Goal: Task Accomplishment & Management: Manage account settings

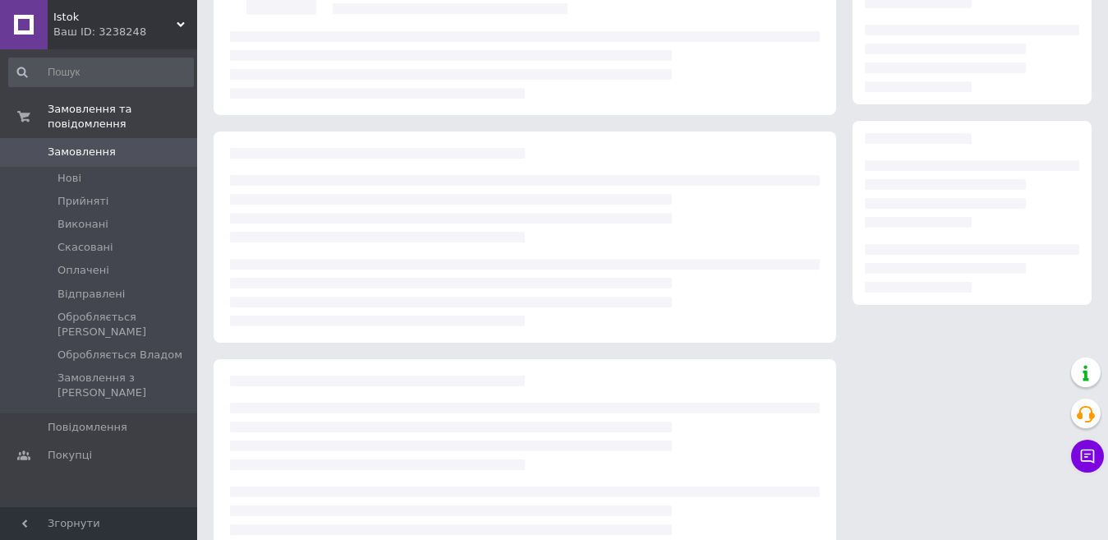
scroll to position [164, 0]
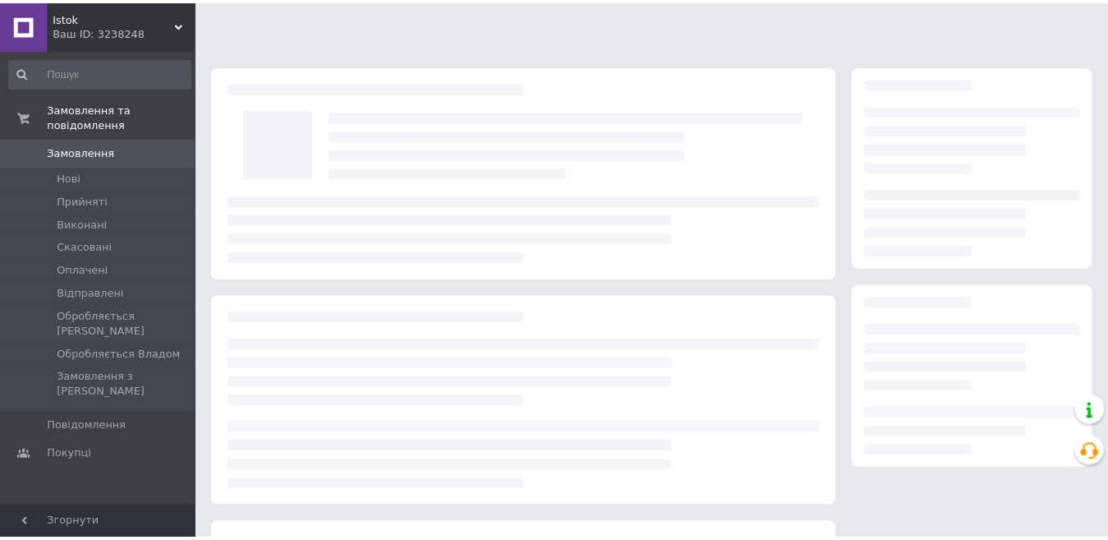
scroll to position [164, 0]
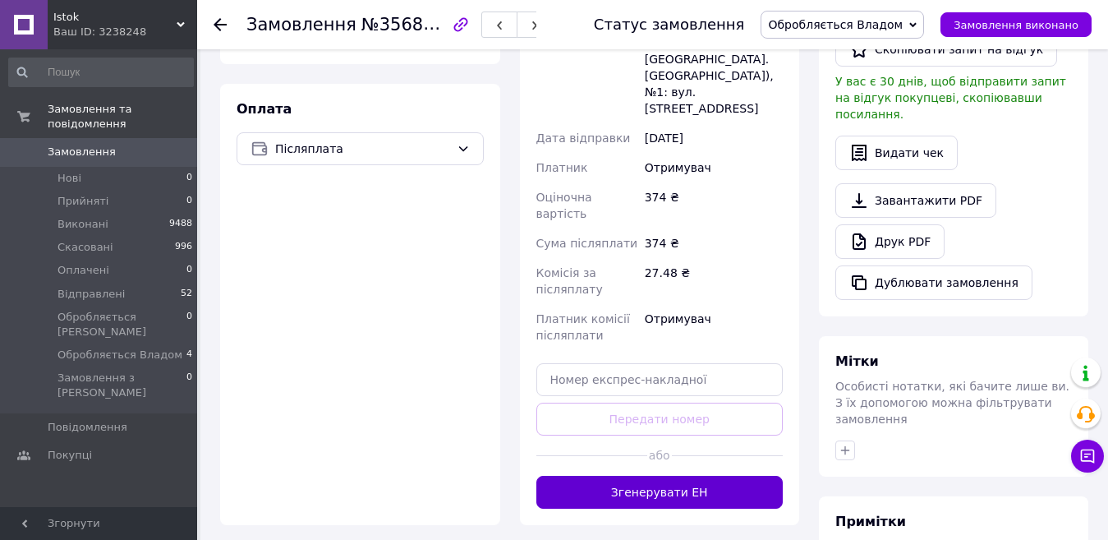
click at [684, 476] on button "Згенерувати ЕН" at bounding box center [659, 492] width 247 height 33
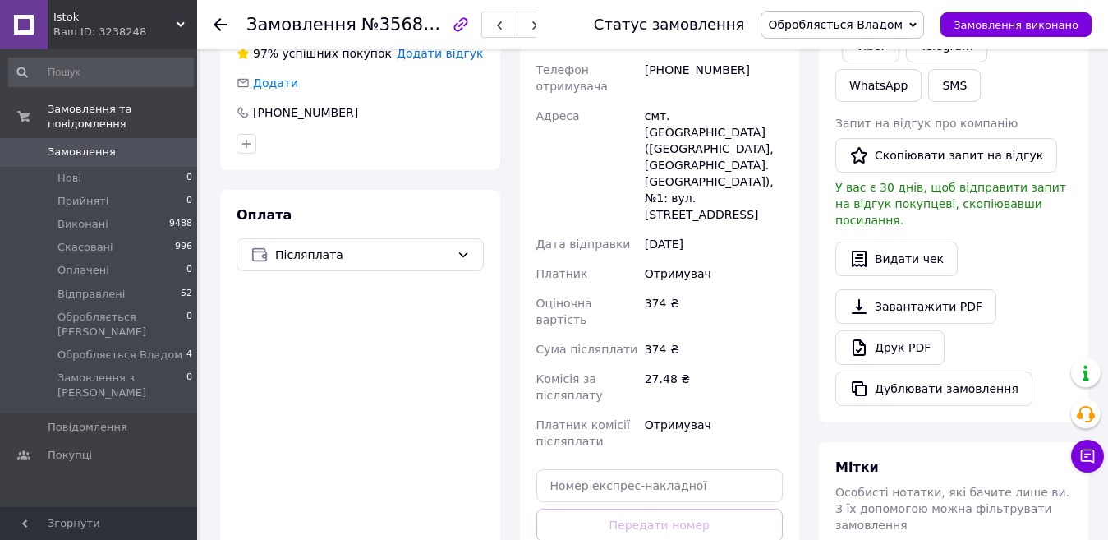
scroll to position [246, 0]
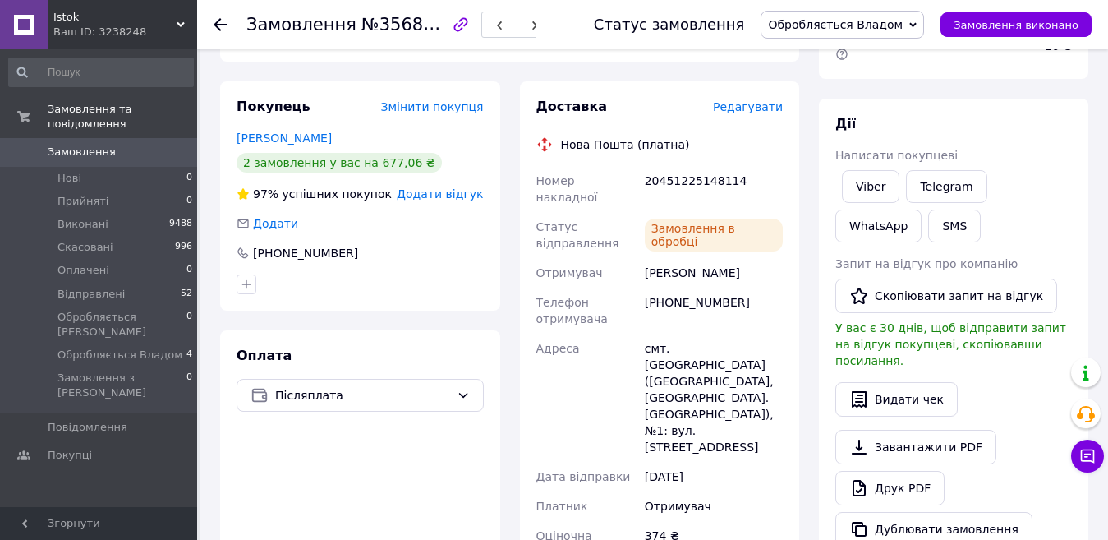
click at [854, 21] on span "Обробляється Владом" at bounding box center [835, 24] width 135 height 13
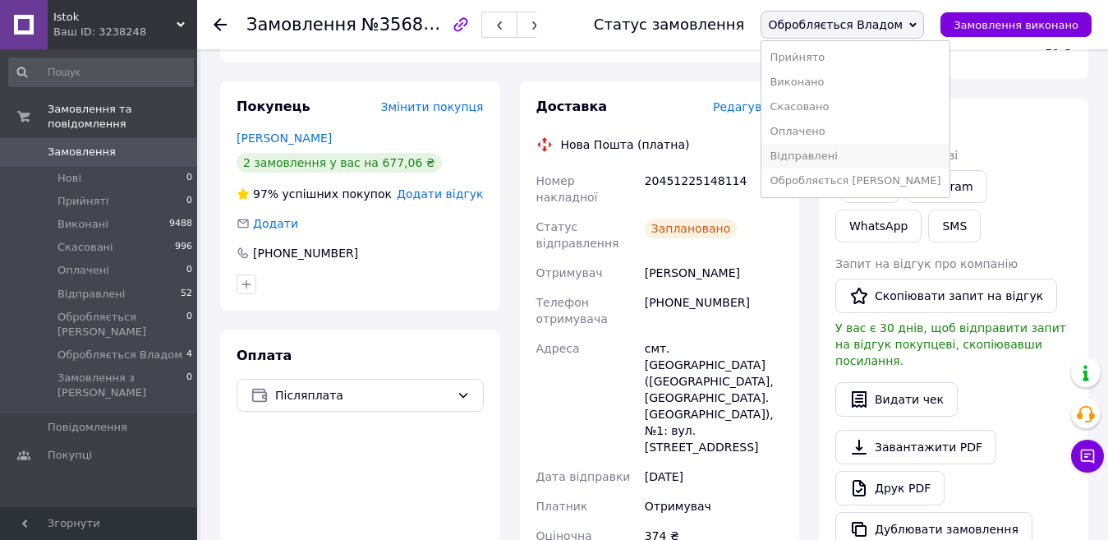
click at [849, 159] on li "Відправлені" at bounding box center [855, 156] width 187 height 25
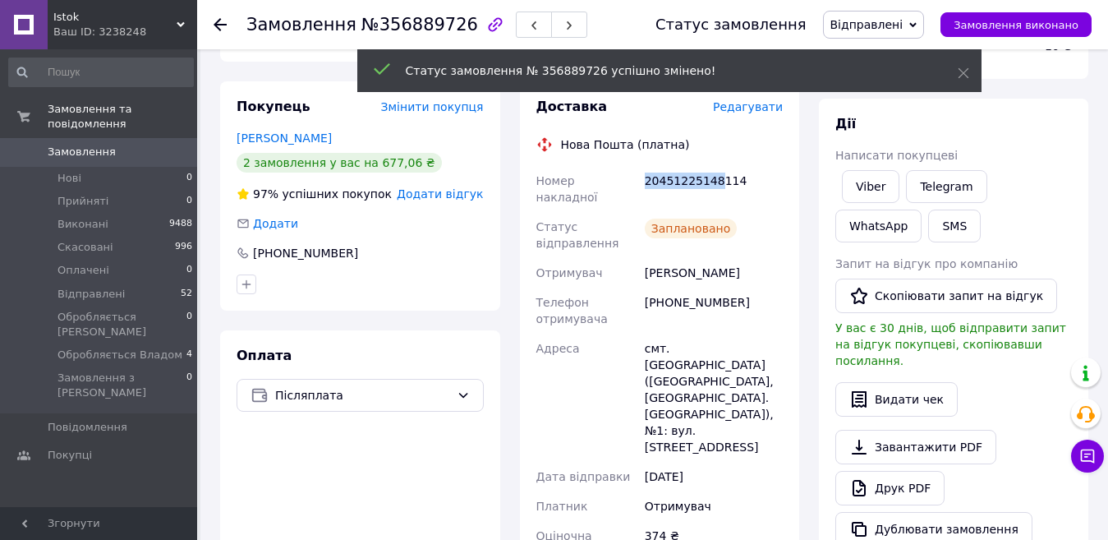
drag, startPoint x: 644, startPoint y: 181, endPoint x: 716, endPoint y: 188, distance: 71.9
click at [716, 188] on div "20451225148114" at bounding box center [714, 189] width 145 height 46
click at [753, 136] on div "Нова Пошта (платна)" at bounding box center [659, 144] width 255 height 16
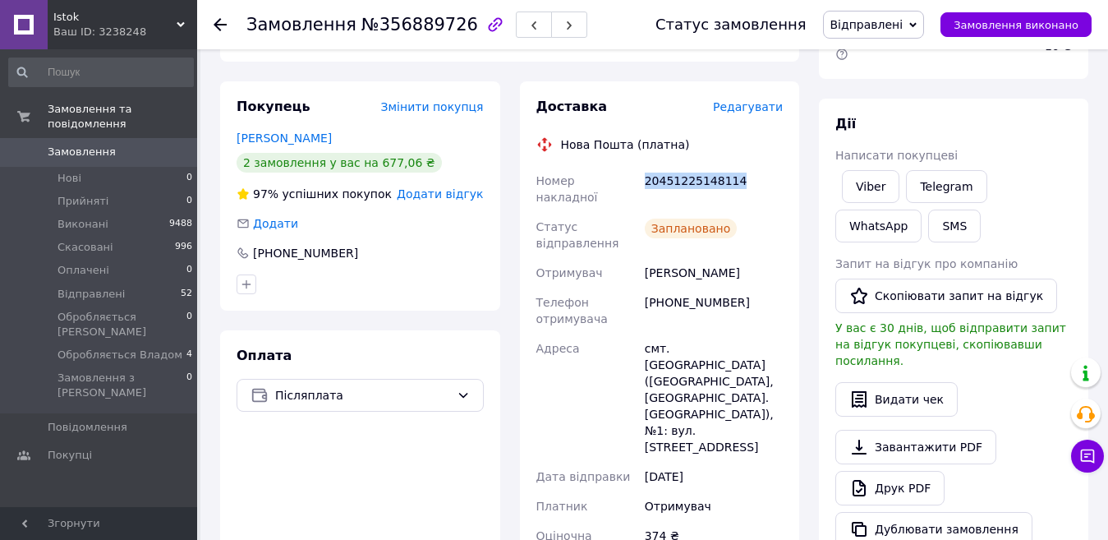
drag, startPoint x: 643, startPoint y: 185, endPoint x: 743, endPoint y: 186, distance: 99.4
click at [744, 186] on div "20451225148114" at bounding box center [714, 189] width 145 height 46
copy div "20451225148114"
click at [79, 348] on span "Обробляється Владом" at bounding box center [120, 355] width 125 height 15
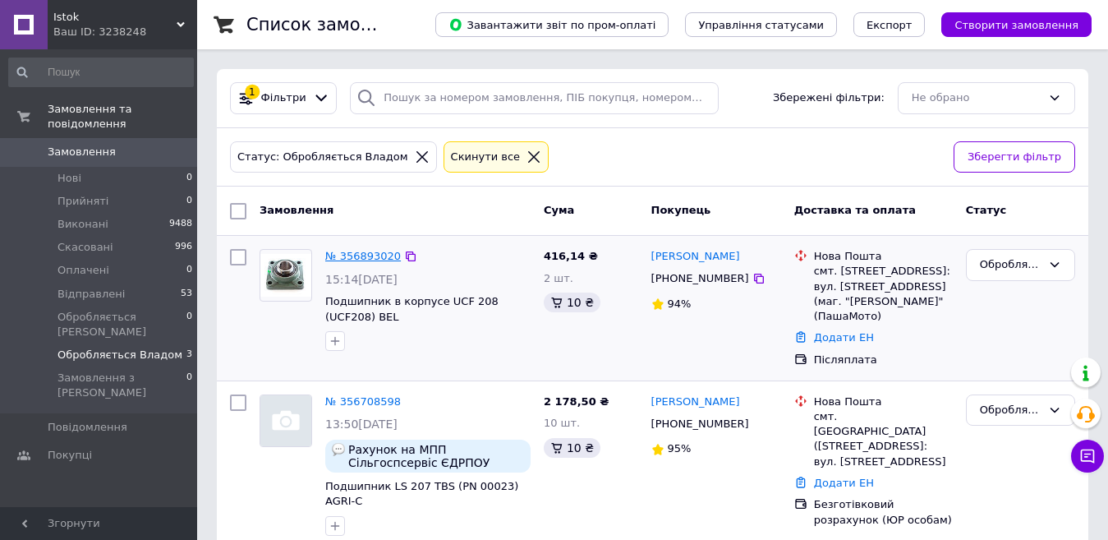
click at [371, 262] on link "№ 356893020" at bounding box center [363, 256] width 76 height 12
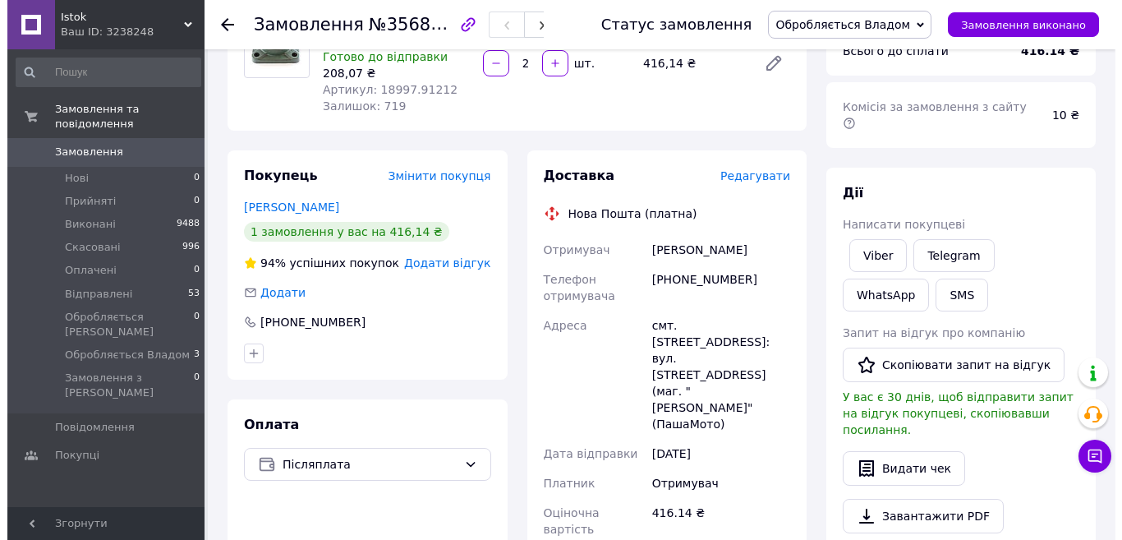
scroll to position [95, 0]
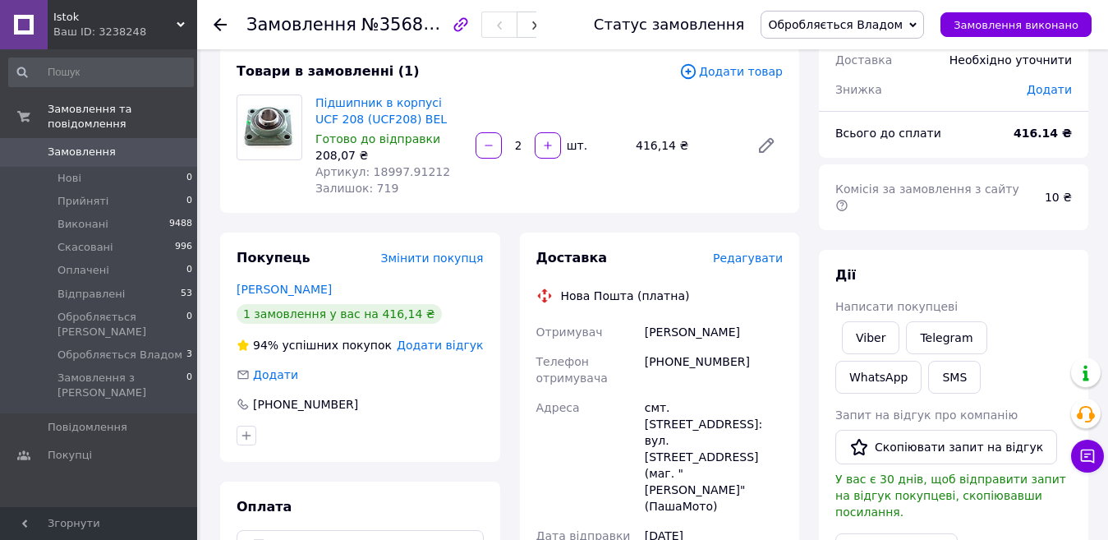
drag, startPoint x: 643, startPoint y: 333, endPoint x: 768, endPoint y: 335, distance: 124.9
click at [768, 335] on div "[PERSON_NAME]" at bounding box center [714, 332] width 145 height 30
copy div "[PERSON_NAME]"
drag, startPoint x: 667, startPoint y: 366, endPoint x: 742, endPoint y: 363, distance: 74.8
click at [742, 363] on div "[PHONE_NUMBER]" at bounding box center [714, 370] width 145 height 46
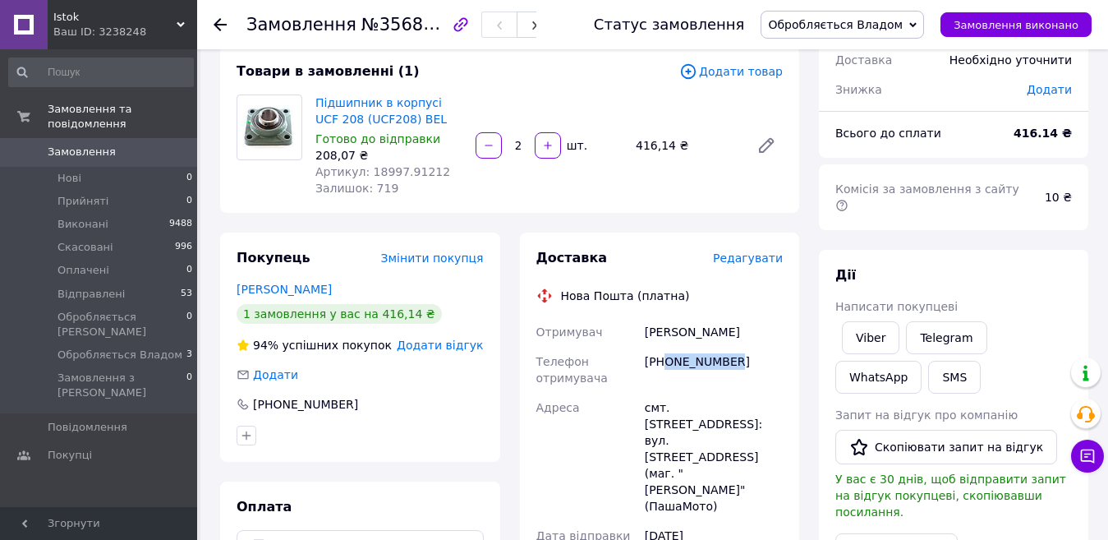
copy div "0502369526"
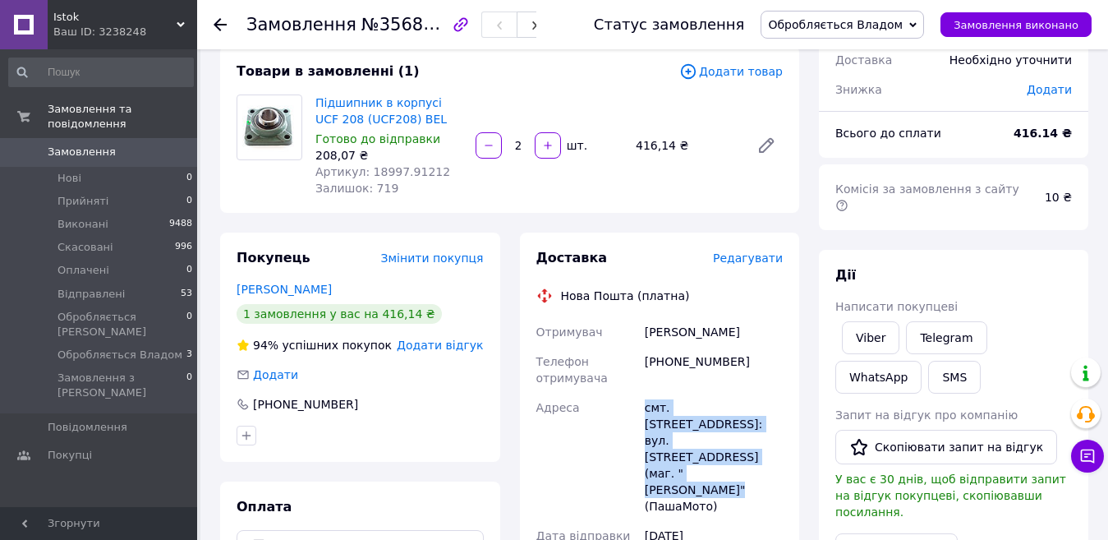
drag, startPoint x: 787, startPoint y: 434, endPoint x: 633, endPoint y: 407, distance: 156.0
copy div "Адреса смт. Баришівка, №1: вул. Центральна, 69 (маг. "Павлуша" (ПашаМото)"
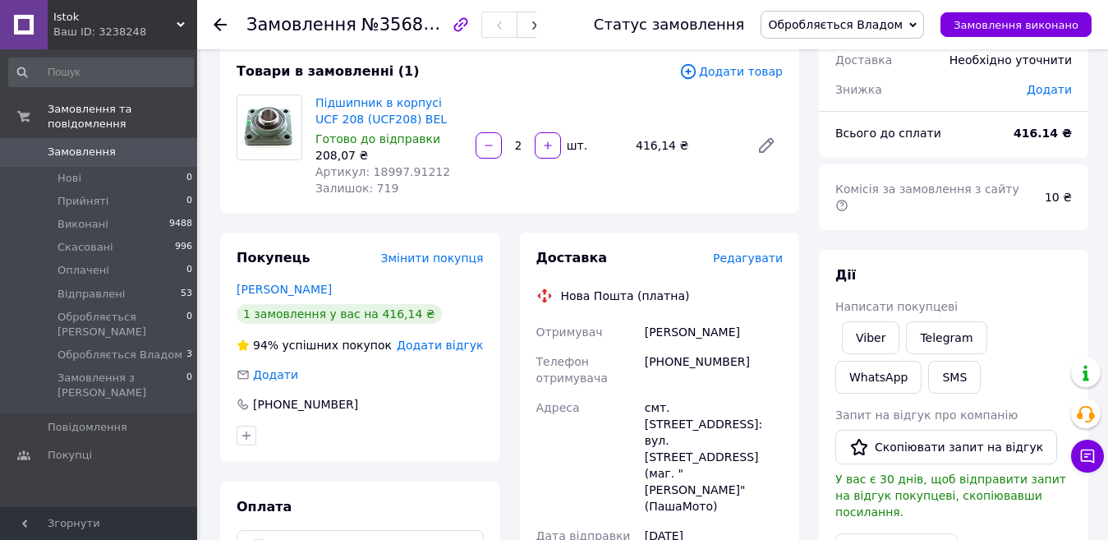
click at [761, 251] on span "Редагувати" at bounding box center [748, 257] width 70 height 13
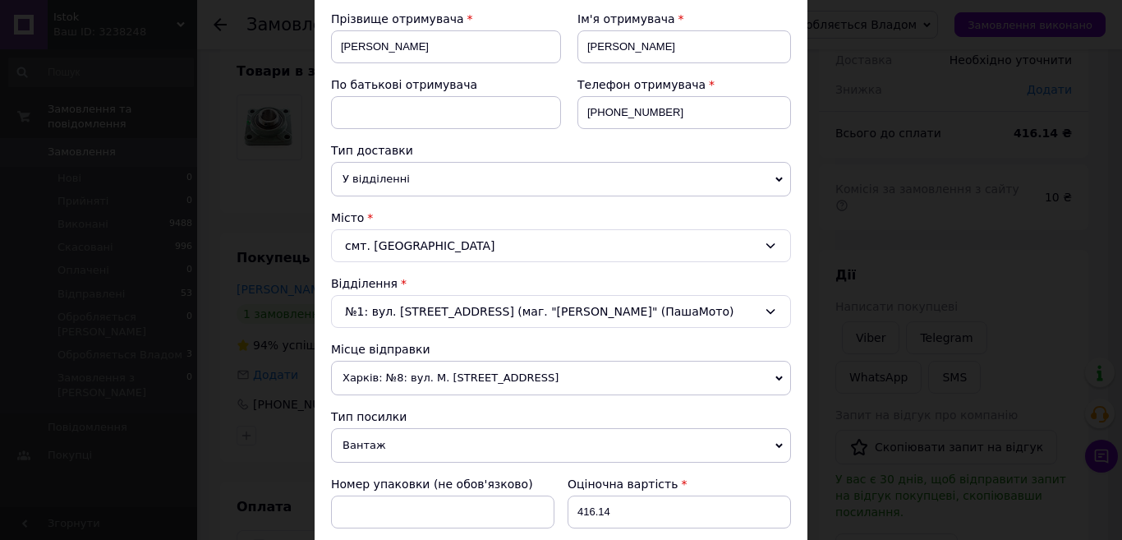
scroll to position [493, 0]
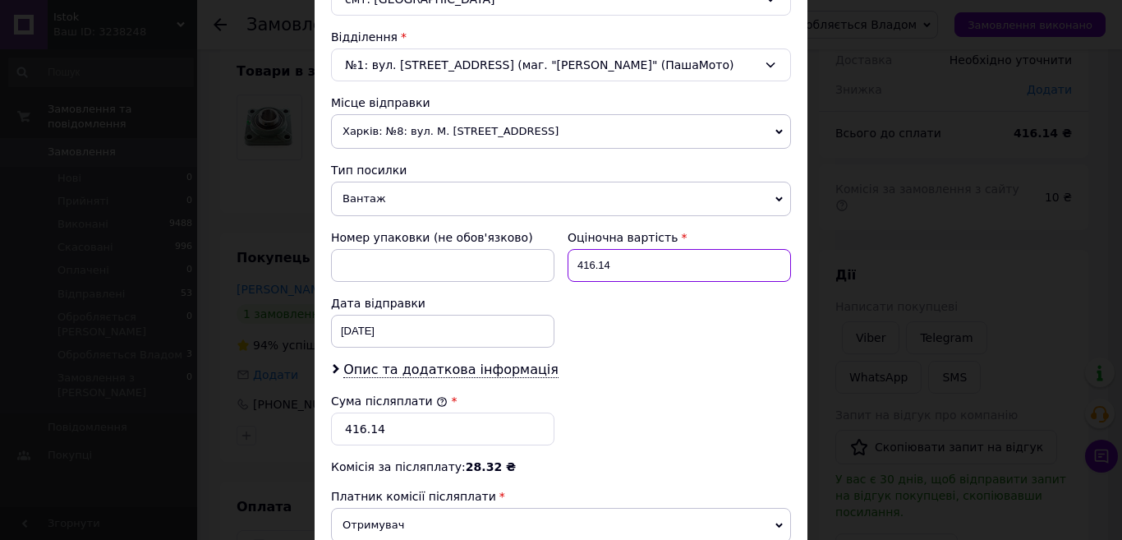
click at [632, 264] on input "416.14" at bounding box center [679, 265] width 223 height 33
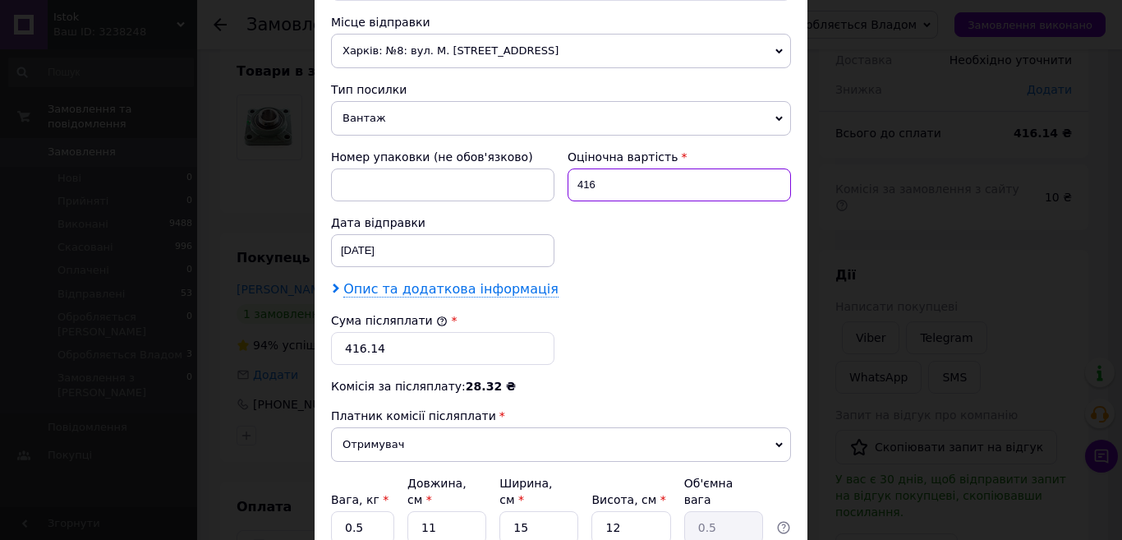
scroll to position [575, 0]
type input "416"
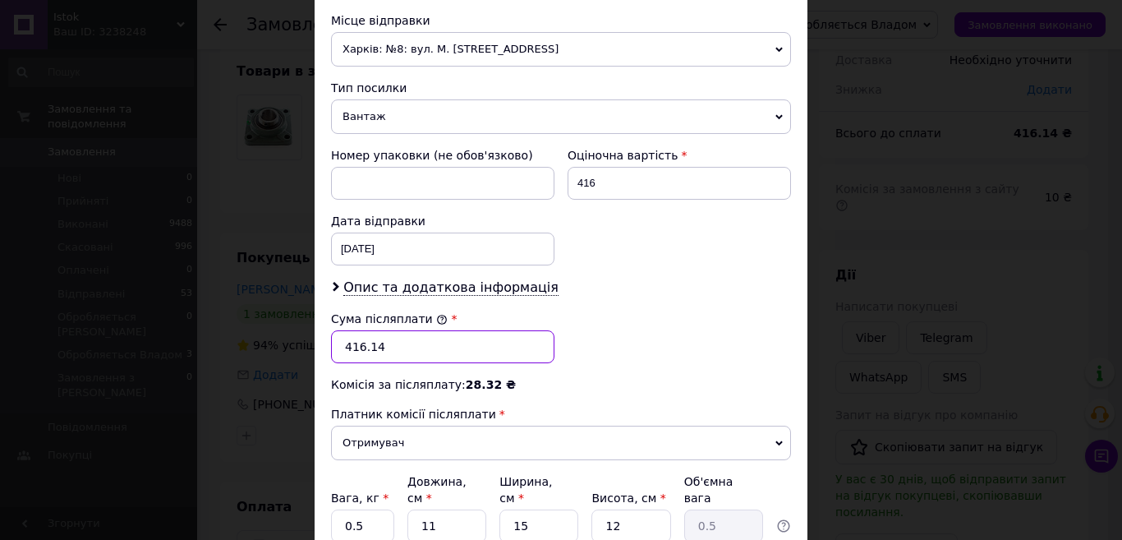
click at [386, 347] on input "416.14" at bounding box center [442, 346] width 223 height 33
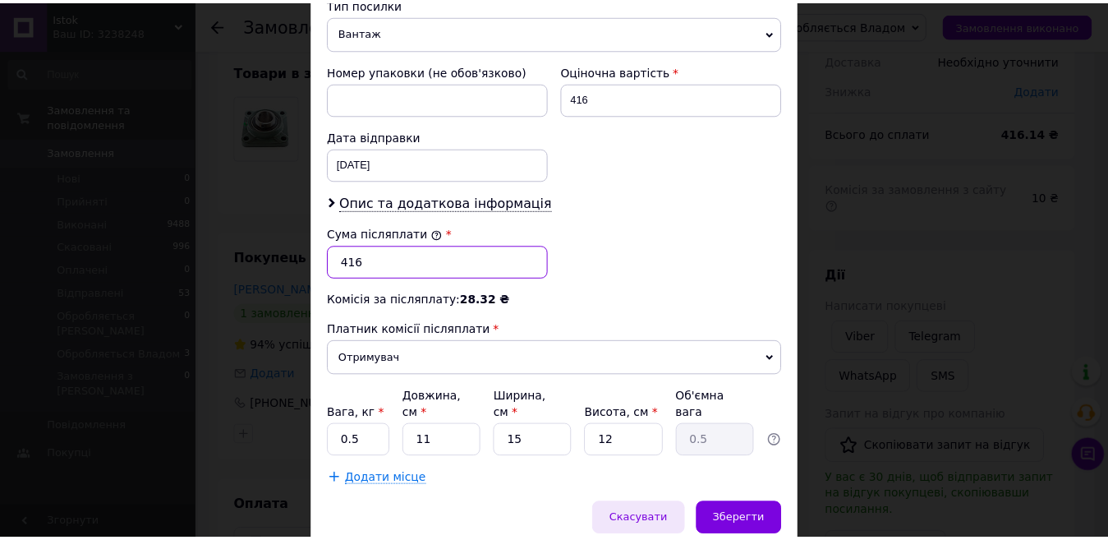
scroll to position [714, 0]
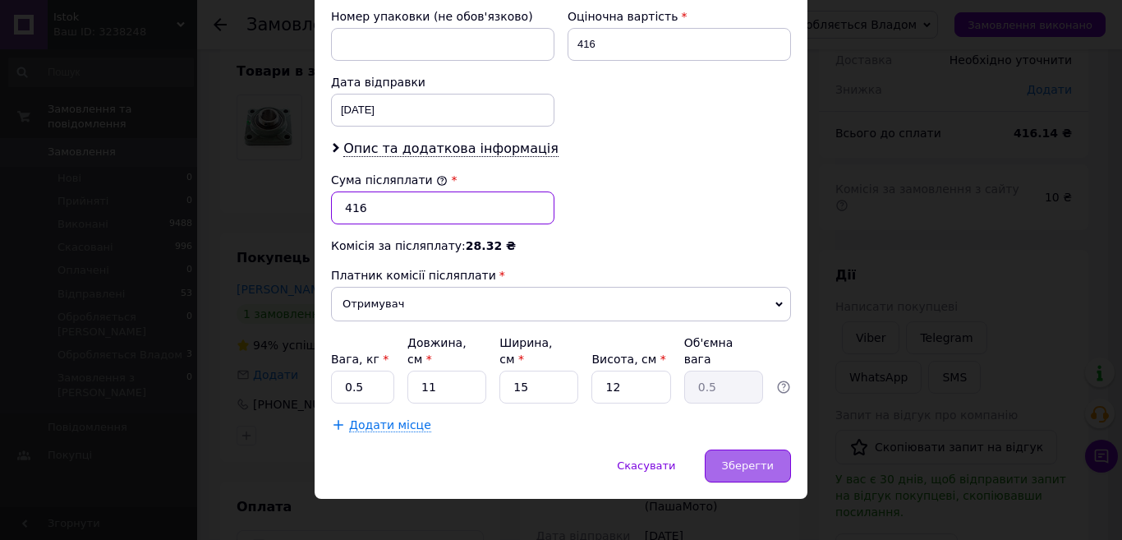
type input "416"
click at [752, 459] on span "Зберегти" at bounding box center [748, 465] width 52 height 12
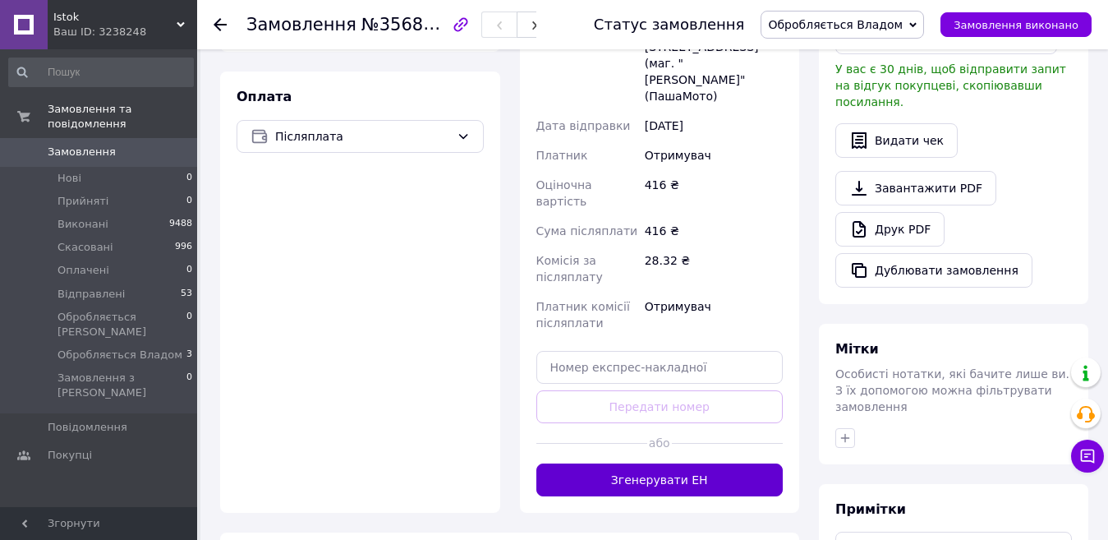
scroll to position [506, 0]
click at [688, 414] on div "Доставка Редагувати Нова Пошта (платна) Отримувач [PERSON_NAME] Телефон отримув…" at bounding box center [660, 167] width 280 height 690
click at [695, 463] on button "Згенерувати ЕН" at bounding box center [659, 479] width 247 height 33
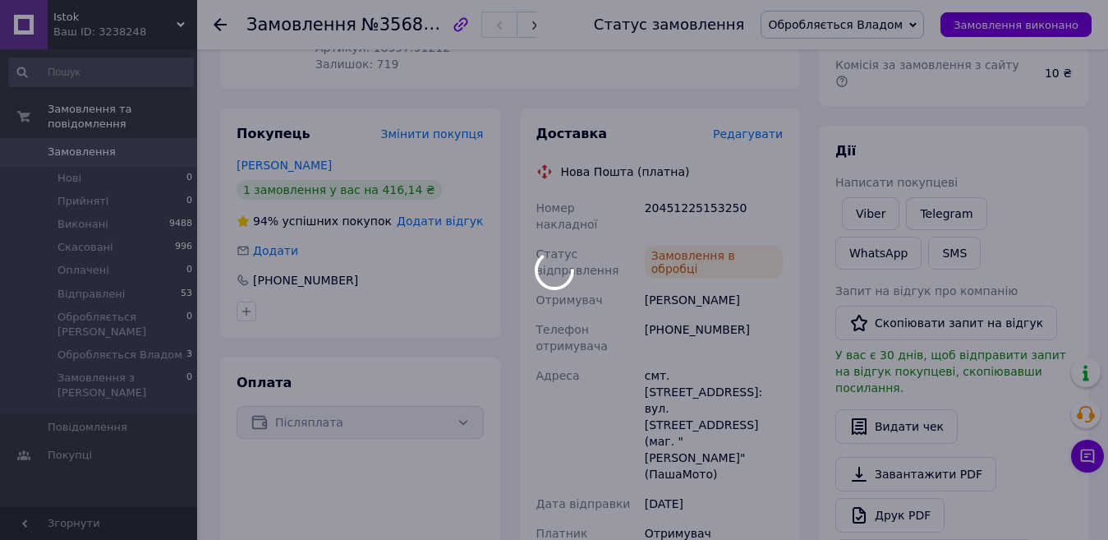
scroll to position [95, 0]
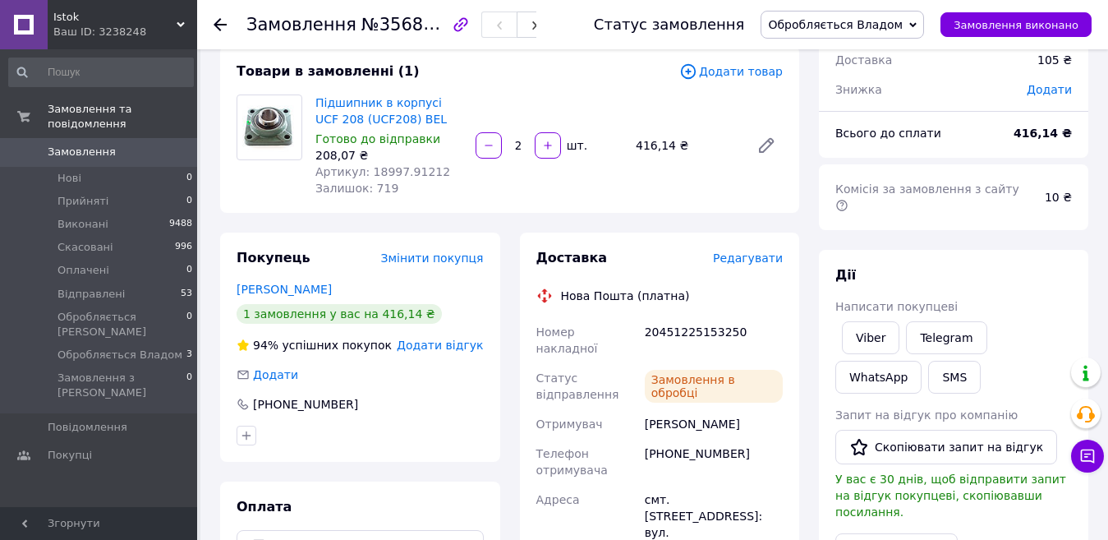
click at [849, 25] on span "Обробляється Владом" at bounding box center [835, 24] width 135 height 13
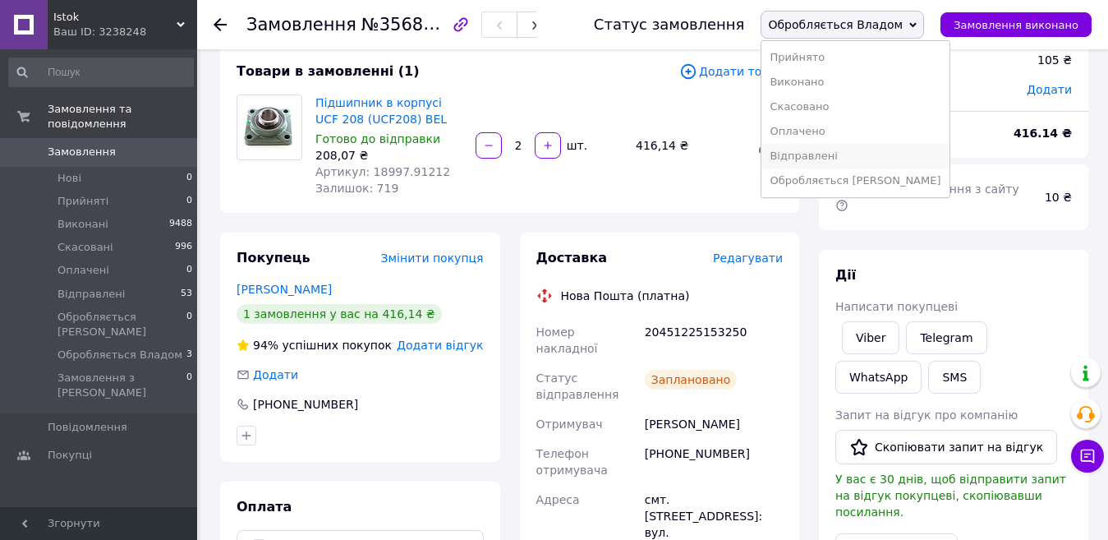
click at [843, 163] on li "Відправлені" at bounding box center [855, 156] width 187 height 25
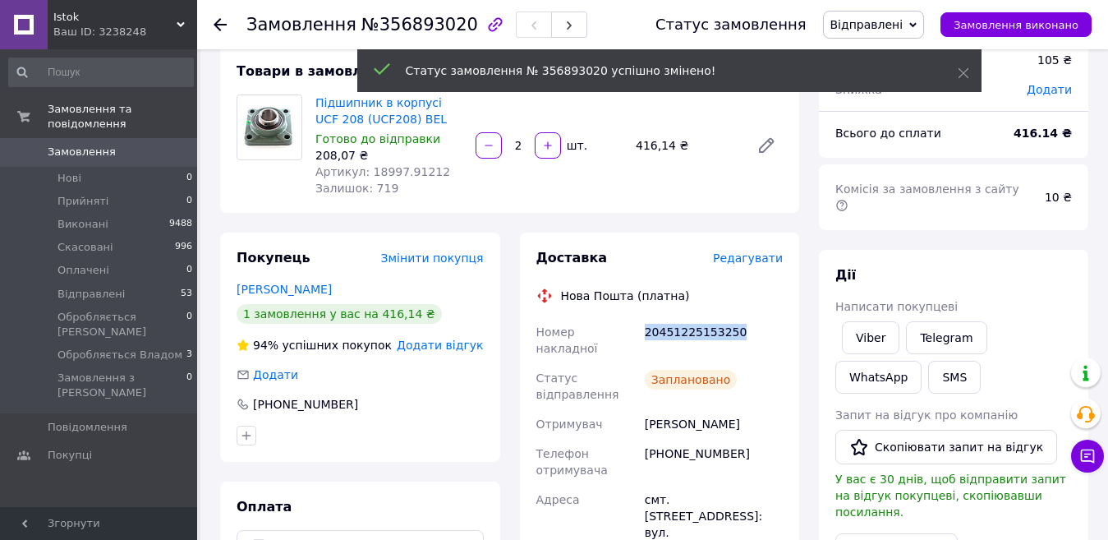
drag, startPoint x: 647, startPoint y: 329, endPoint x: 757, endPoint y: 329, distance: 110.1
click at [757, 329] on div "20451225153250" at bounding box center [714, 340] width 145 height 46
copy div "20451225153250"
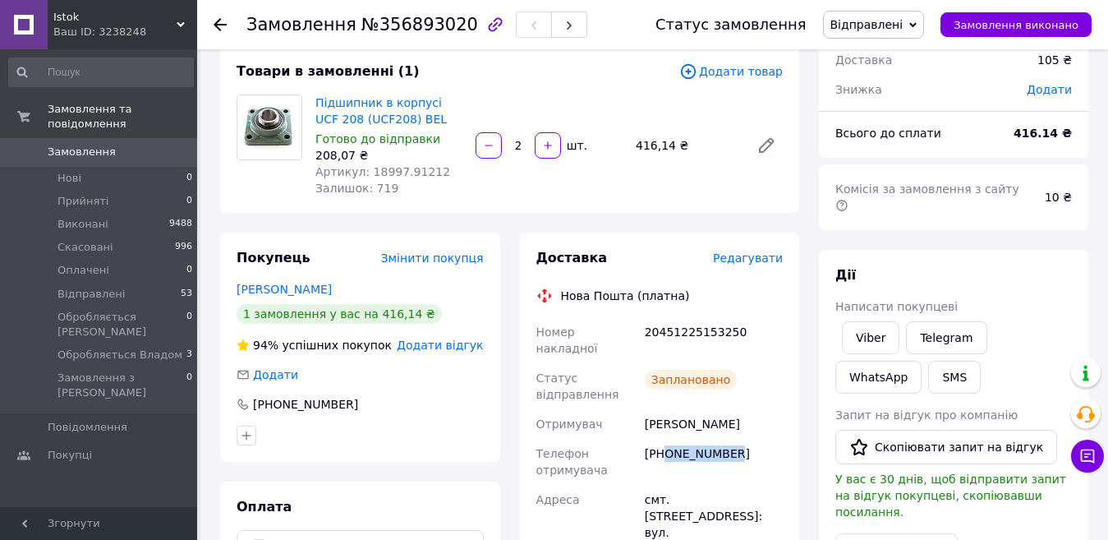
drag, startPoint x: 664, startPoint y: 437, endPoint x: 739, endPoint y: 435, distance: 75.6
click at [739, 439] on div "[PHONE_NUMBER]" at bounding box center [714, 462] width 145 height 46
copy div "0502369526"
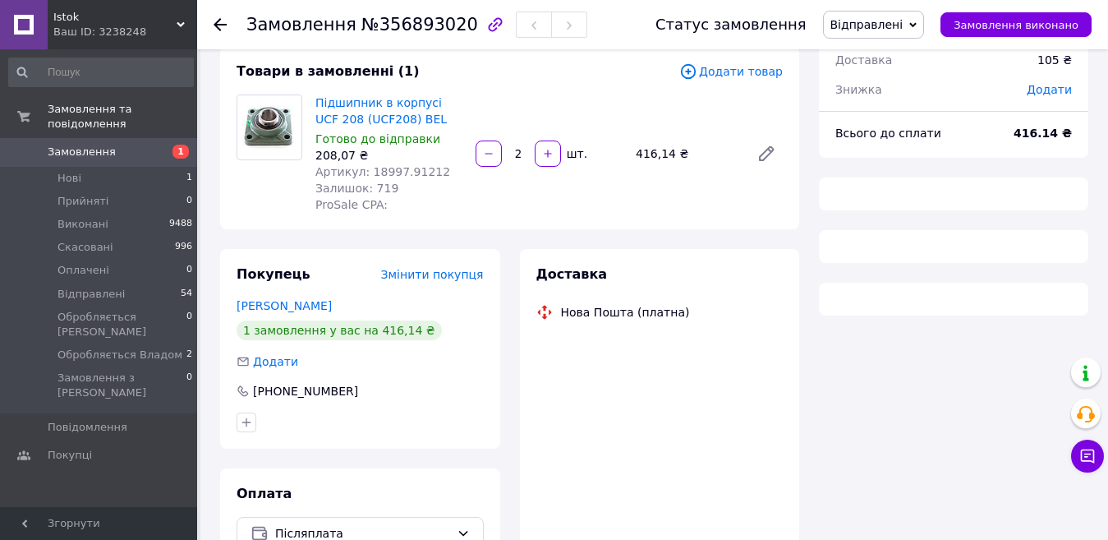
scroll to position [95, 0]
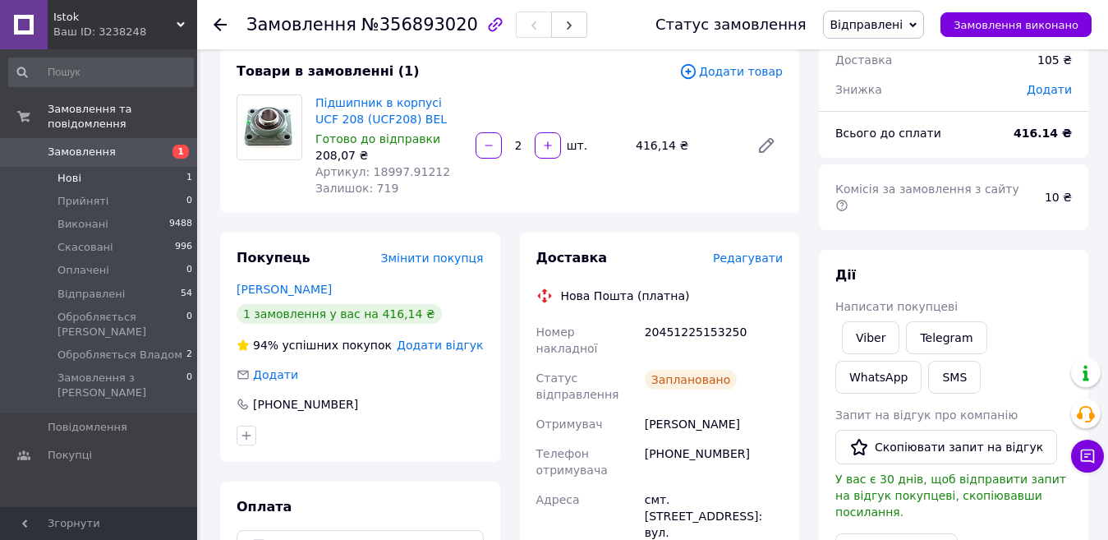
click at [160, 168] on li "Нові 1" at bounding box center [101, 178] width 202 height 23
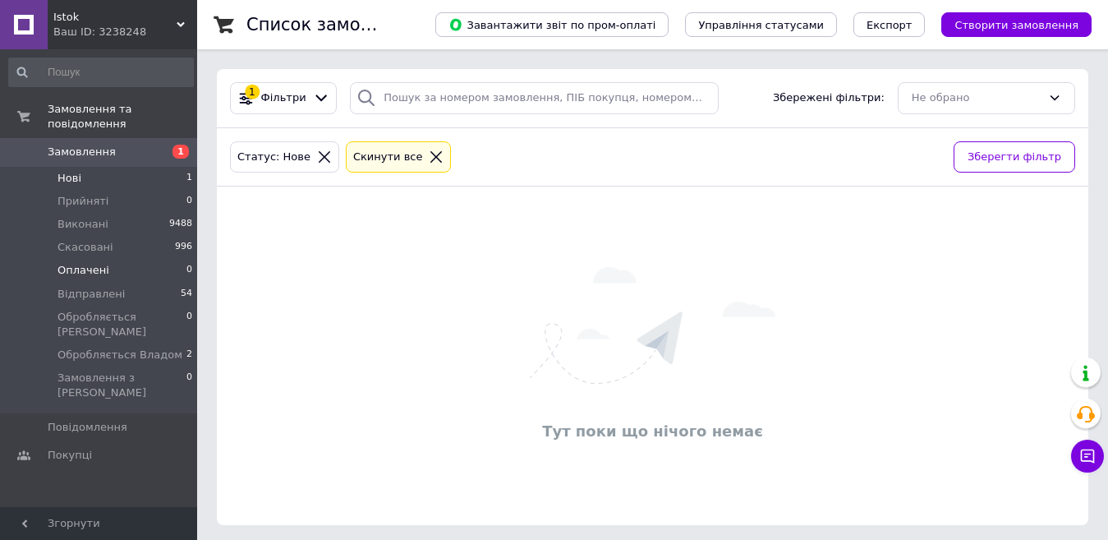
click at [84, 263] on span "Оплачені" at bounding box center [84, 270] width 52 height 15
click at [109, 167] on li "Нові 1" at bounding box center [101, 178] width 202 height 23
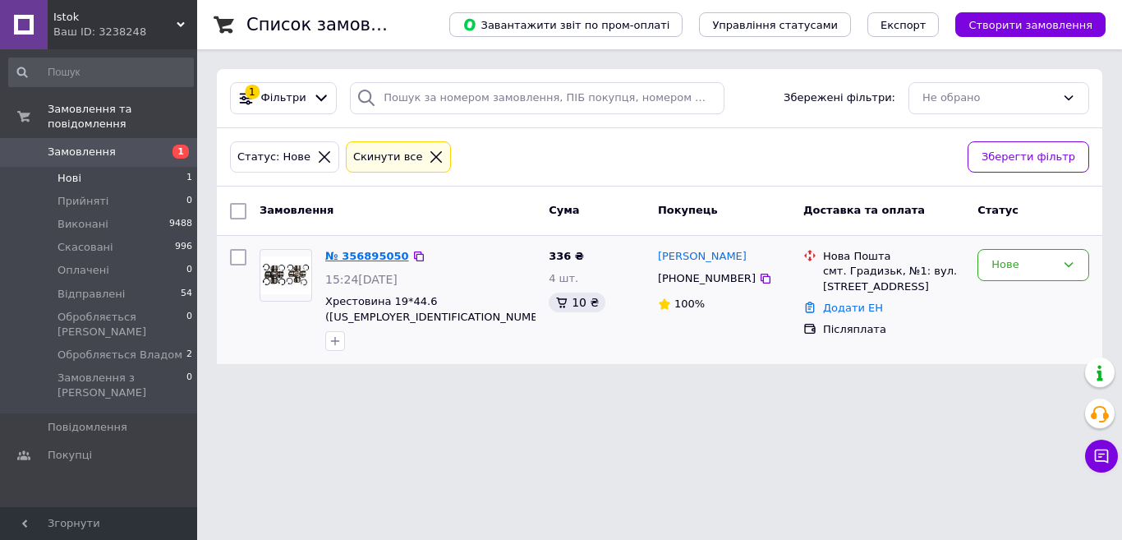
click at [358, 261] on link "№ 356895050" at bounding box center [367, 256] width 84 height 12
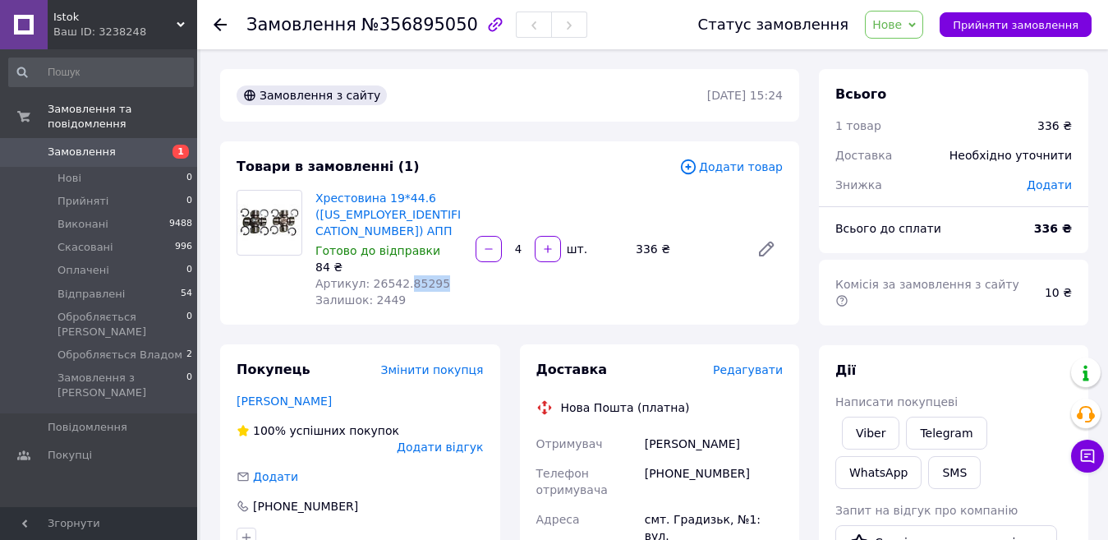
drag, startPoint x: 399, startPoint y: 265, endPoint x: 469, endPoint y: 269, distance: 69.9
click at [469, 269] on div "Хрестовина 19*44.6 (50-3401062) АПП Готово до відправки 84 ₴ Артикул: 26542.852…" at bounding box center [549, 248] width 481 height 125
copy span "85295"
click at [914, 34] on span "Нове" at bounding box center [894, 25] width 58 height 28
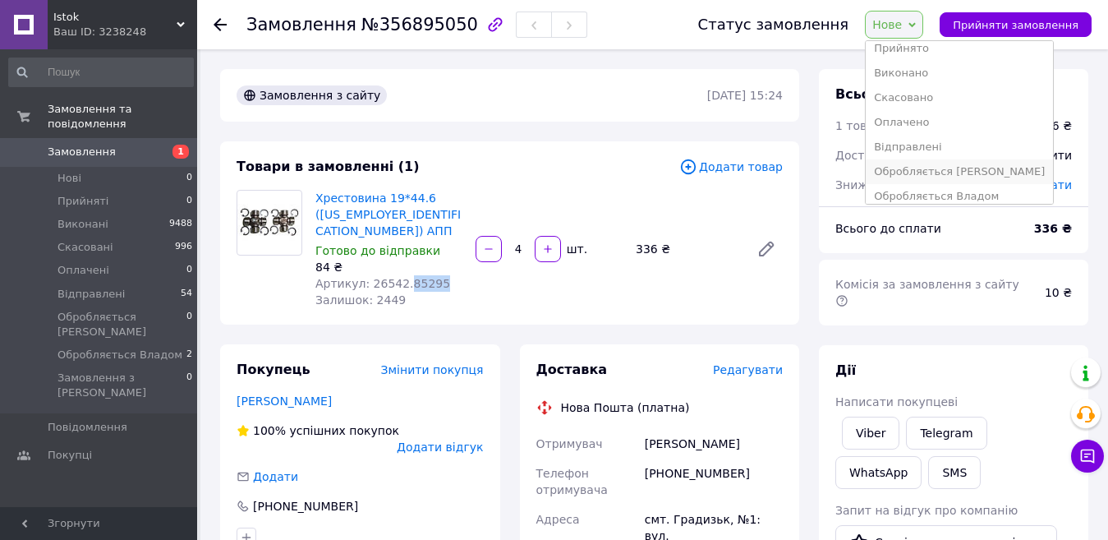
scroll to position [18, 0]
click at [934, 186] on li "Обробляється Владом" at bounding box center [959, 187] width 187 height 25
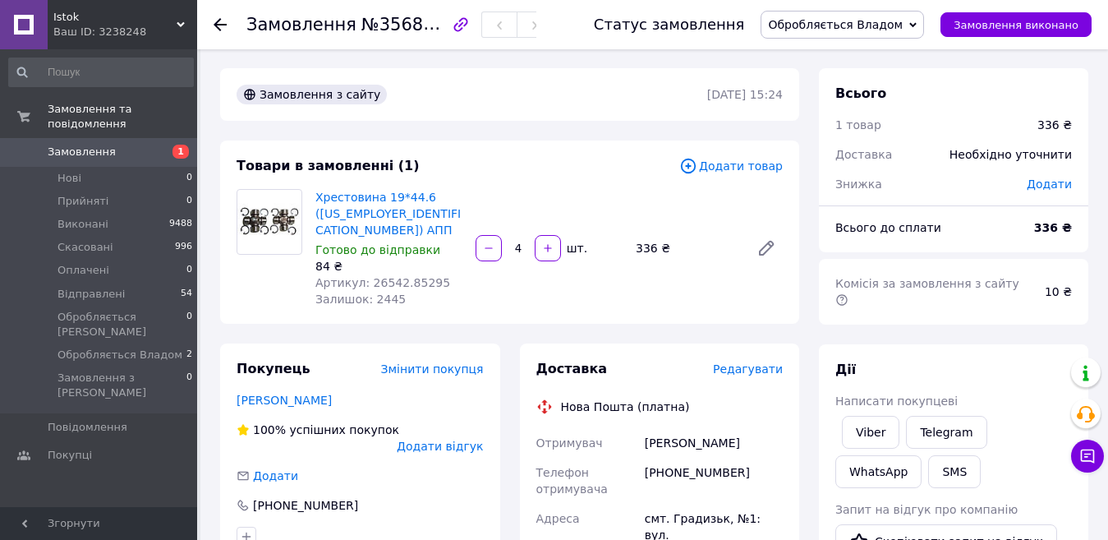
scroll to position [0, 0]
click at [252, 212] on img at bounding box center [269, 223] width 64 height 48
click at [324, 207] on link "Хрестовина 19*44.6 (50-3401062) АПП" at bounding box center [387, 214] width 145 height 46
drag, startPoint x: 647, startPoint y: 429, endPoint x: 748, endPoint y: 429, distance: 101.9
click at [748, 429] on div "ХАРИТЮК Ігор" at bounding box center [714, 444] width 145 height 30
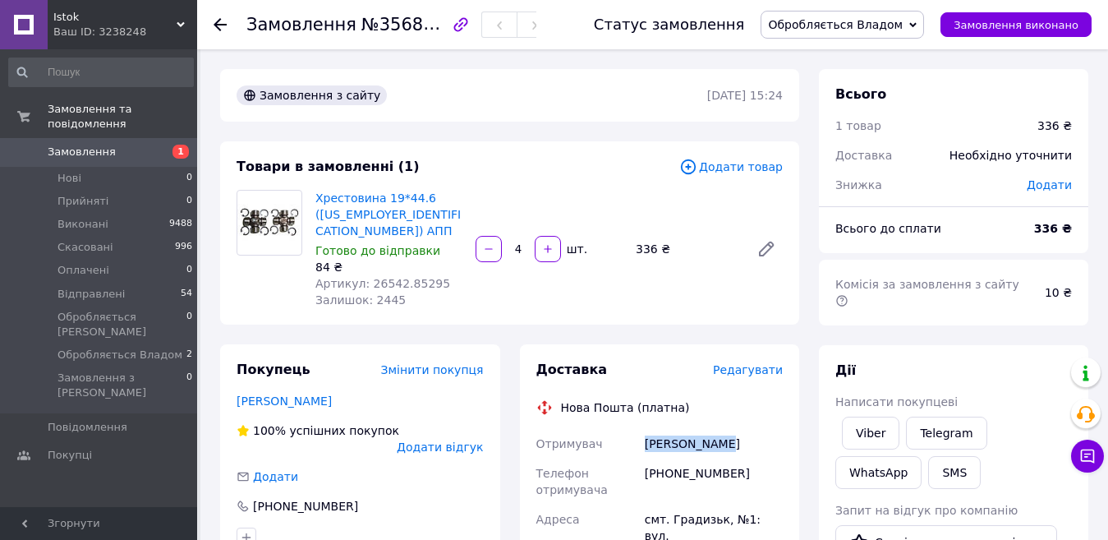
copy div "ХАРИТЮК Ігор"
drag, startPoint x: 666, startPoint y: 456, endPoint x: 754, endPoint y: 469, distance: 88.9
click at [754, 469] on div "+380668553964" at bounding box center [714, 481] width 145 height 46
copy div "0668553964"
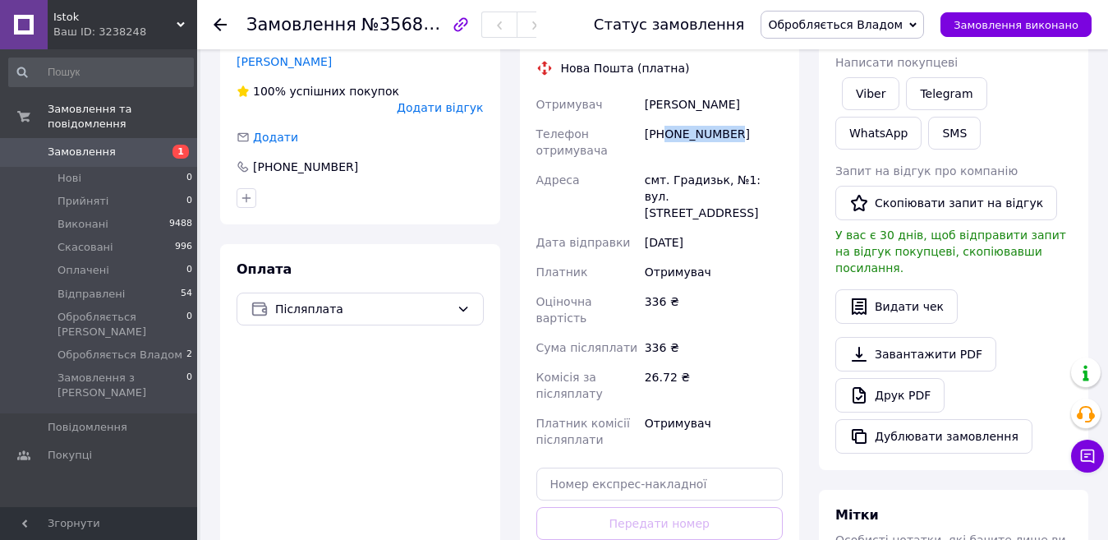
scroll to position [411, 0]
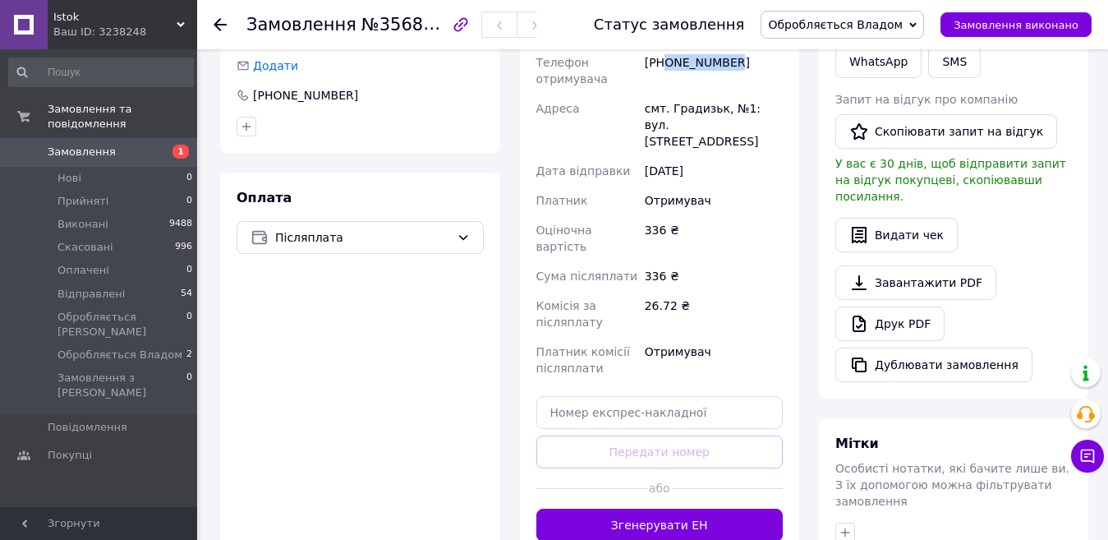
click at [689, 509] on button "Згенерувати ЕН" at bounding box center [659, 525] width 247 height 33
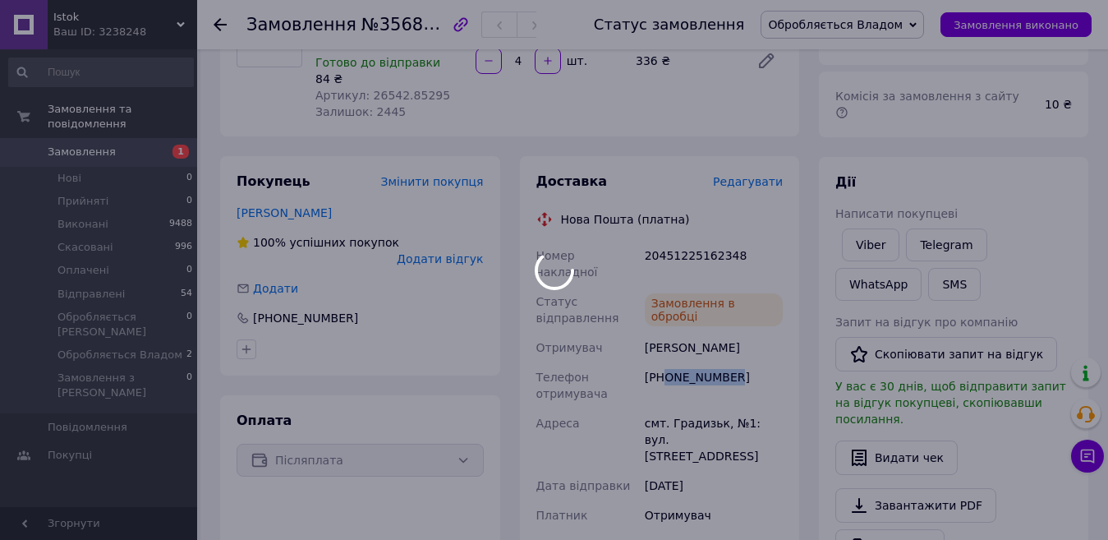
scroll to position [164, 0]
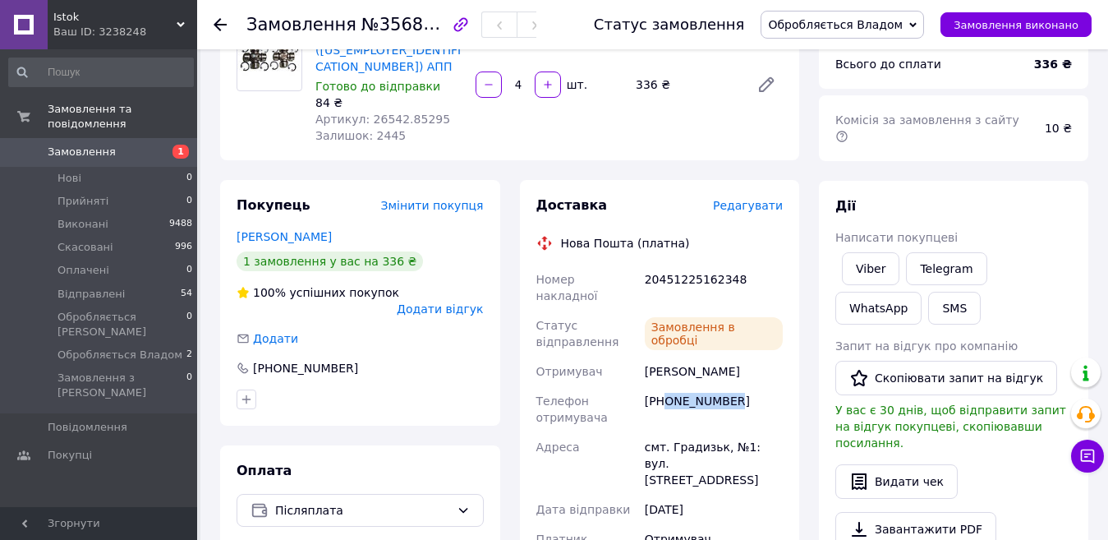
click at [839, 21] on span "Обробляється Владом" at bounding box center [835, 24] width 135 height 13
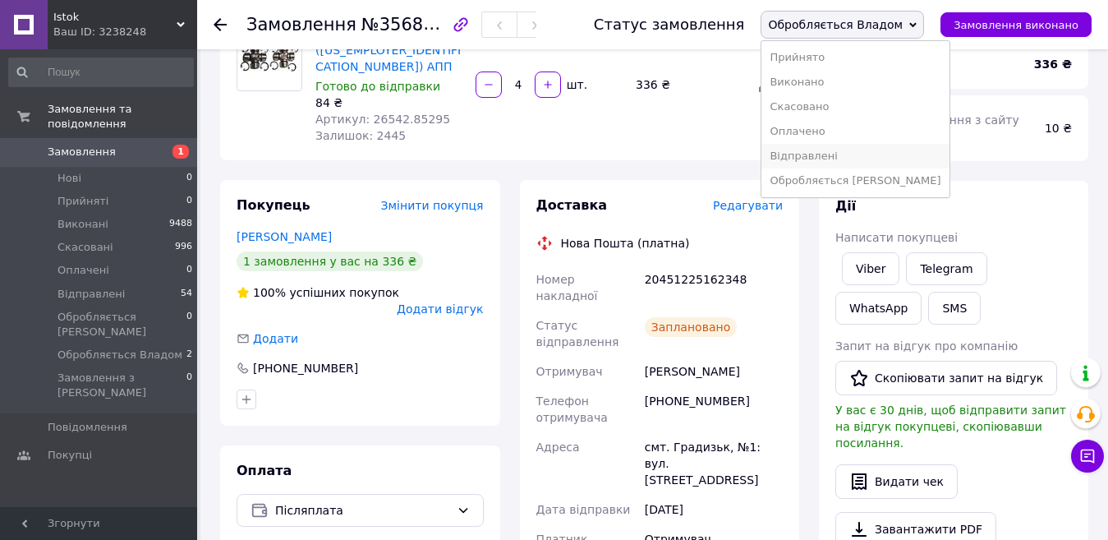
click at [858, 155] on li "Відправлені" at bounding box center [855, 156] width 187 height 25
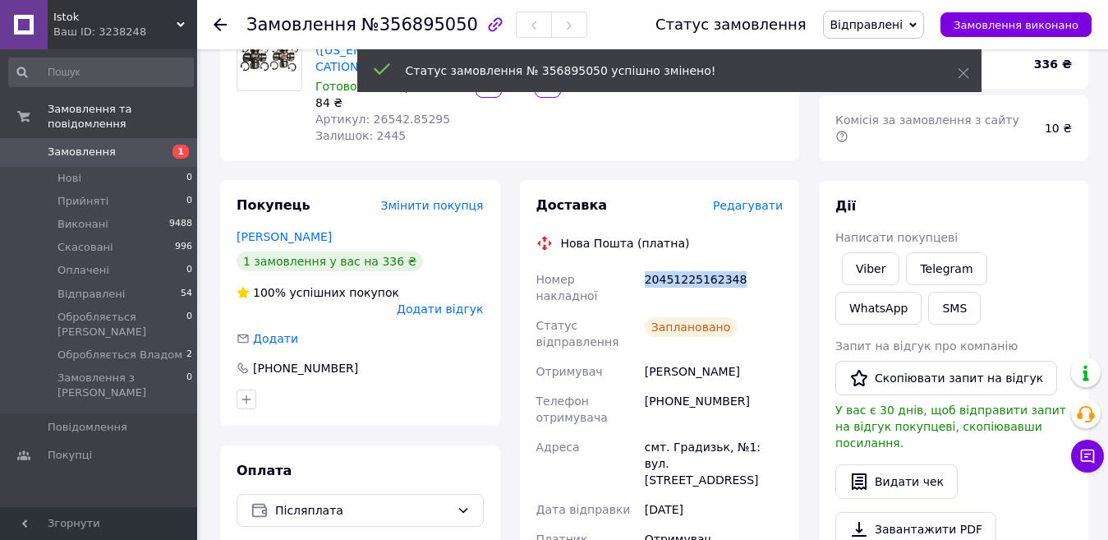
drag, startPoint x: 647, startPoint y: 264, endPoint x: 764, endPoint y: 254, distance: 117.9
click at [764, 265] on div "20451225162348" at bounding box center [714, 288] width 145 height 46
copy div "20451225162348"
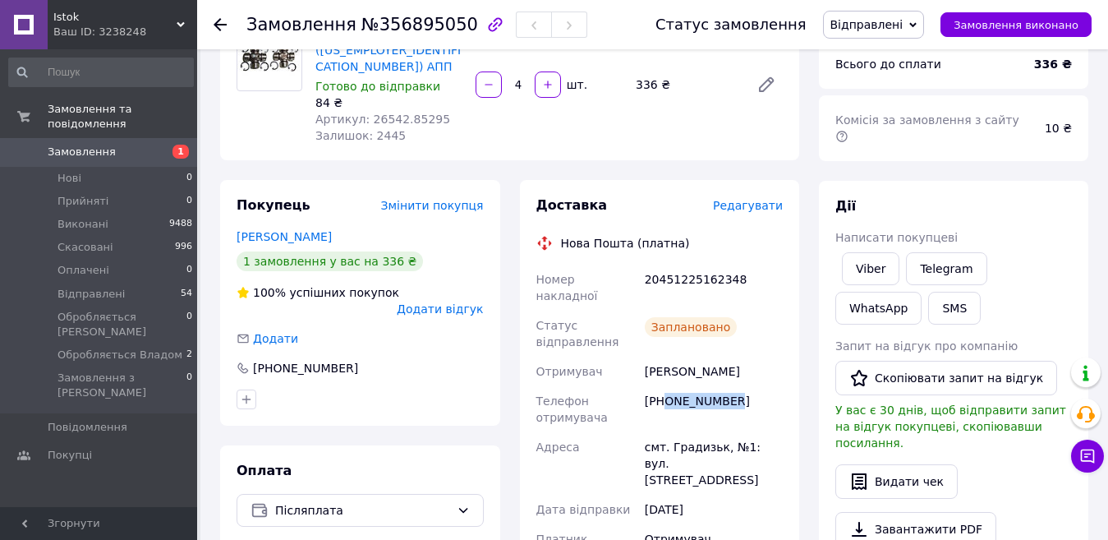
drag, startPoint x: 664, startPoint y: 365, endPoint x: 729, endPoint y: 371, distance: 65.2
click at [734, 386] on div "+380668553964" at bounding box center [714, 409] width 145 height 46
copy div "0668553964"
click at [108, 169] on li "Нові 0" at bounding box center [101, 178] width 202 height 23
